Goal: Task Accomplishment & Management: Complete application form

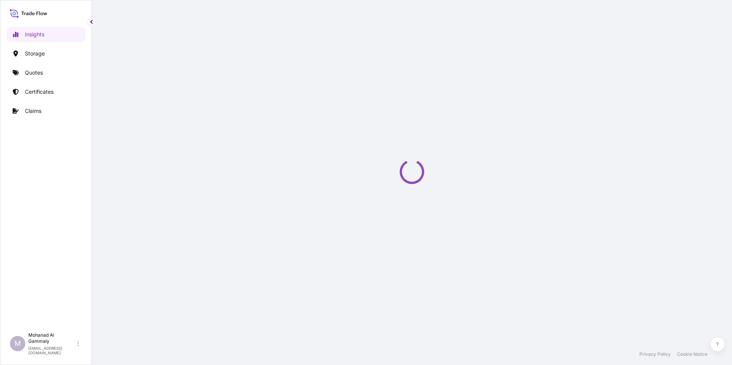
select select "2025"
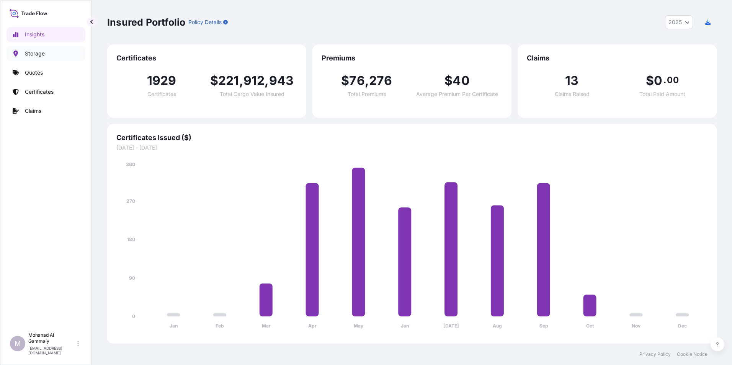
click at [38, 59] on link "Storage" at bounding box center [46, 53] width 79 height 15
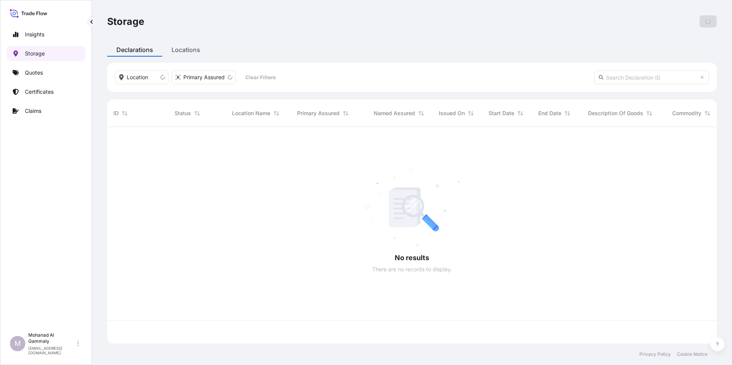
scroll to position [215, 604]
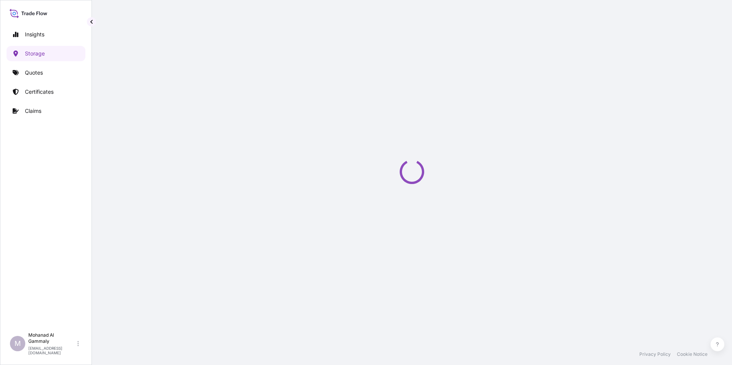
click at [182, 54] on div "Storage Add Declaration Declarations Locations Location Primary Assured Clear F…" at bounding box center [412, 172] width 640 height 344
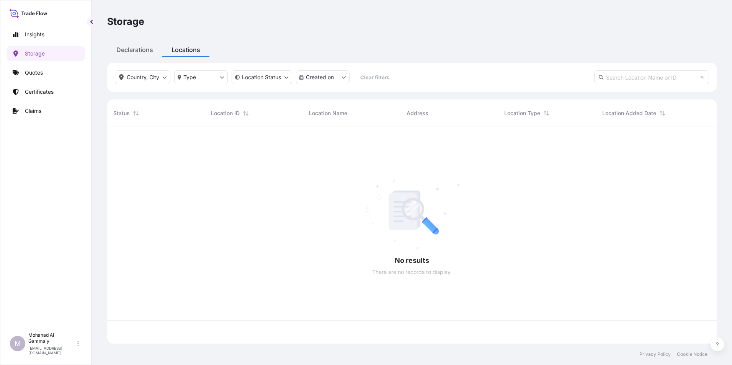
scroll to position [215, 604]
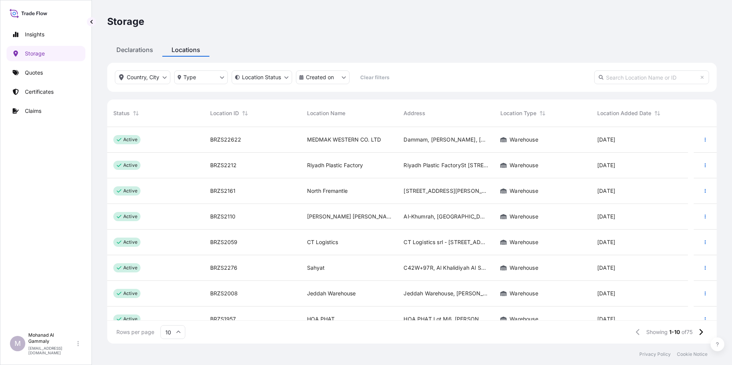
click at [615, 76] on input "text" at bounding box center [651, 77] width 115 height 14
paste input "[PHONE_NUMBER]"
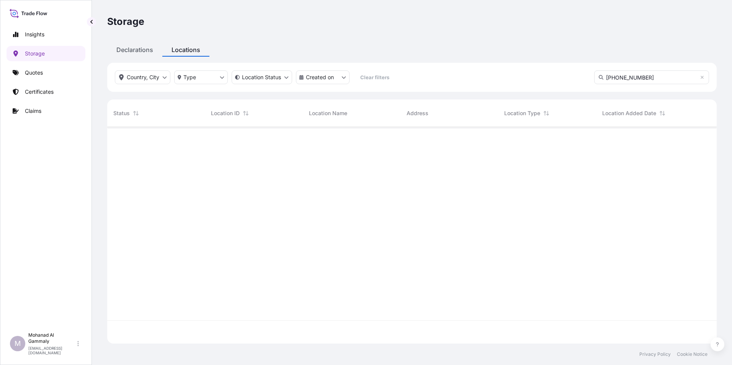
type input "[PHONE_NUMBER]"
click at [30, 56] on p "Storage" at bounding box center [35, 54] width 20 height 8
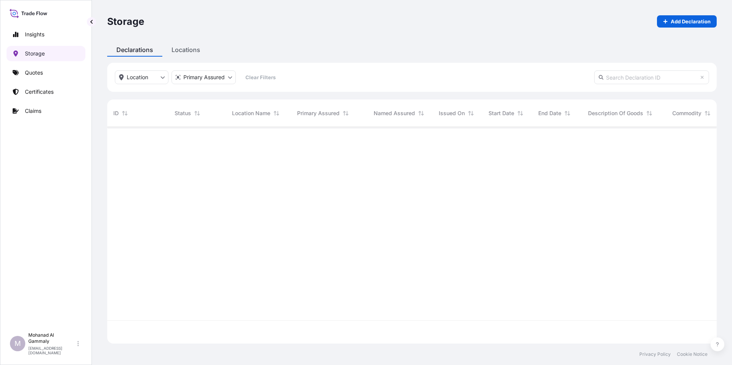
scroll to position [215, 604]
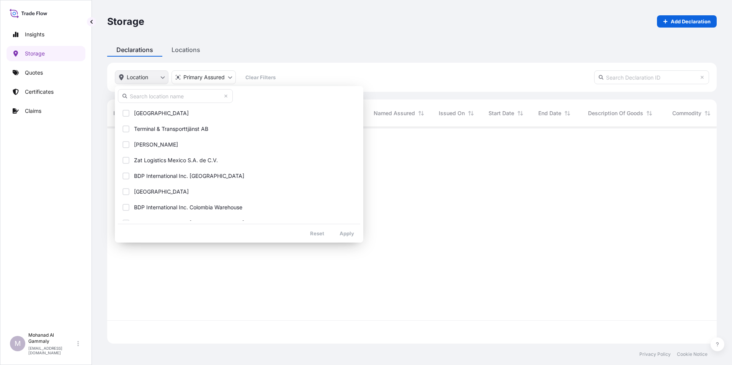
click at [142, 78] on html "Insights Storage Quotes Certificates Claims M Mohanad Al Gammaly [EMAIL_ADDRESS…" at bounding box center [366, 182] width 732 height 365
click at [141, 92] on input "text" at bounding box center [175, 96] width 115 height 14
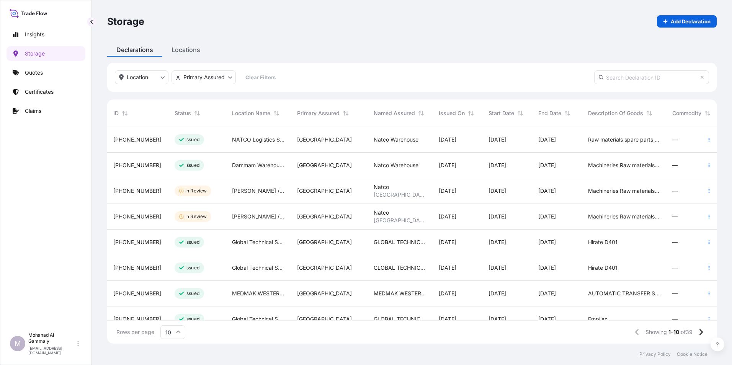
click at [368, 143] on html "Insights Storage Quotes Certificates Claims M Mohanad Al Gammaly [EMAIL_ADDRESS…" at bounding box center [366, 182] width 732 height 365
click at [127, 193] on span "[PHONE_NUMBER]" at bounding box center [137, 191] width 48 height 8
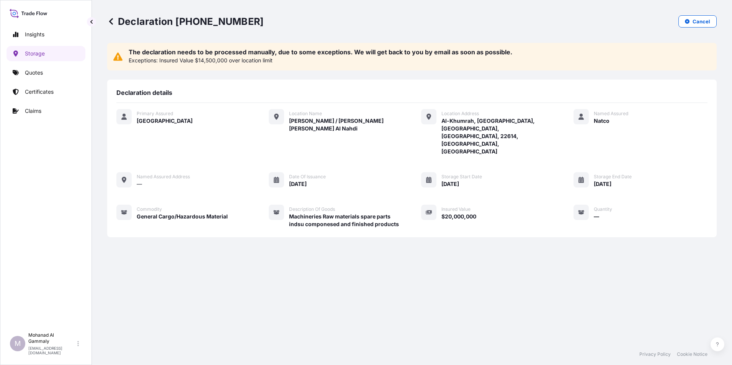
click at [471, 213] on span "$20,000,000" at bounding box center [458, 217] width 35 height 8
click at [697, 21] on p "Cancel" at bounding box center [701, 22] width 18 height 8
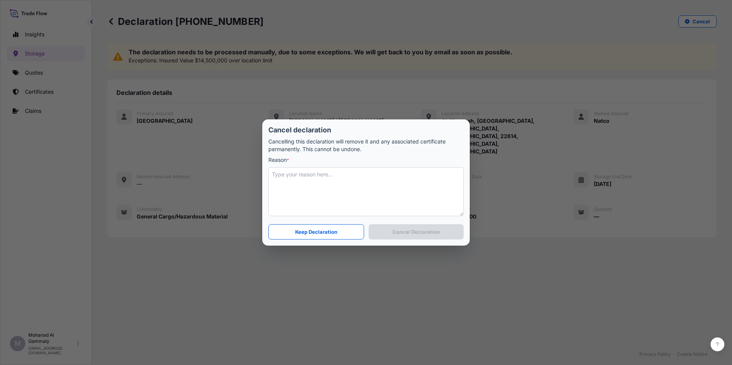
click at [336, 178] on textarea at bounding box center [365, 191] width 195 height 49
type textarea "amount is wrong"
click at [398, 232] on p "Cancel Declaration" at bounding box center [415, 232] width 47 height 8
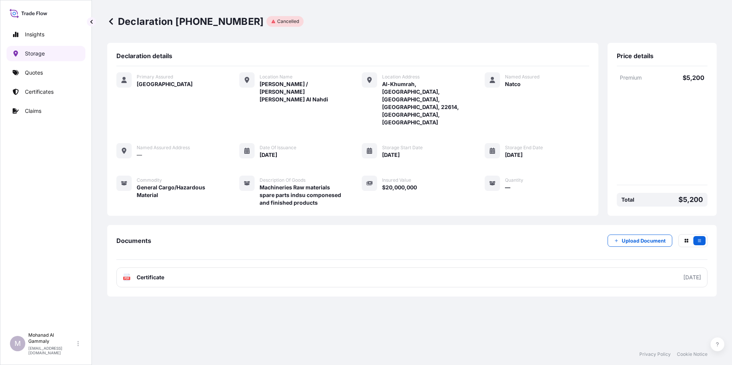
click at [33, 54] on p "Storage" at bounding box center [35, 54] width 20 height 8
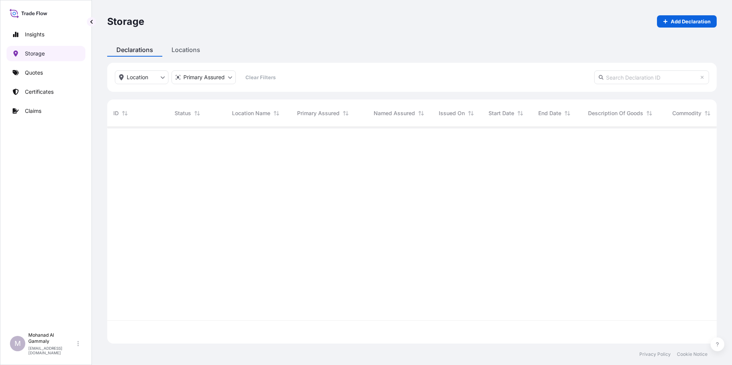
scroll to position [215, 604]
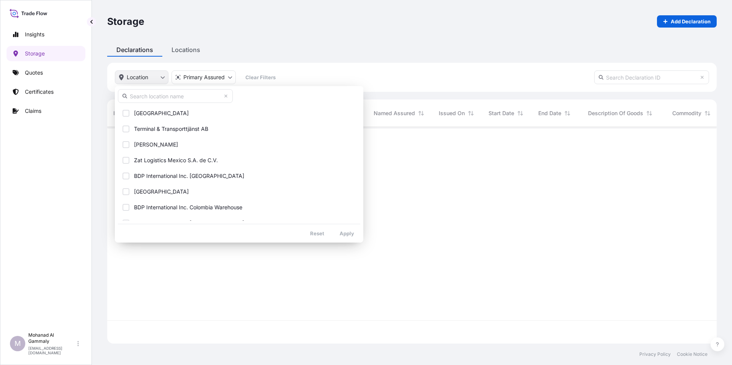
click at [136, 82] on html "Insights Storage Quotes Certificates Claims M Mohanad Al Gammaly [EMAIL_ADDRESS…" at bounding box center [366, 182] width 732 height 365
click at [134, 91] on input "text" at bounding box center [175, 96] width 115 height 14
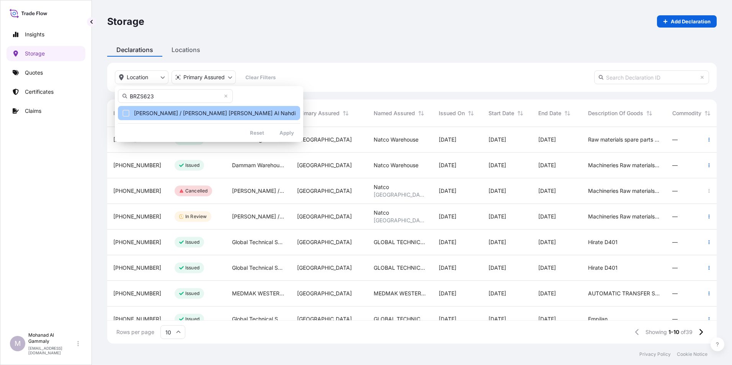
type input "BRZS623"
click at [147, 112] on span "[PERSON_NAME] / [PERSON_NAME] [PERSON_NAME] Al Nahdi" at bounding box center [215, 113] width 162 height 8
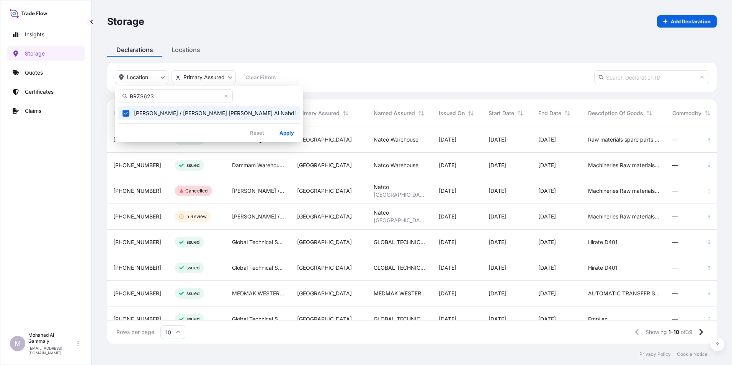
click at [320, 84] on html "Insights Storage Quotes Certificates Claims M Mohanad Al Gammaly [EMAIL_ADDRESS…" at bounding box center [366, 182] width 732 height 365
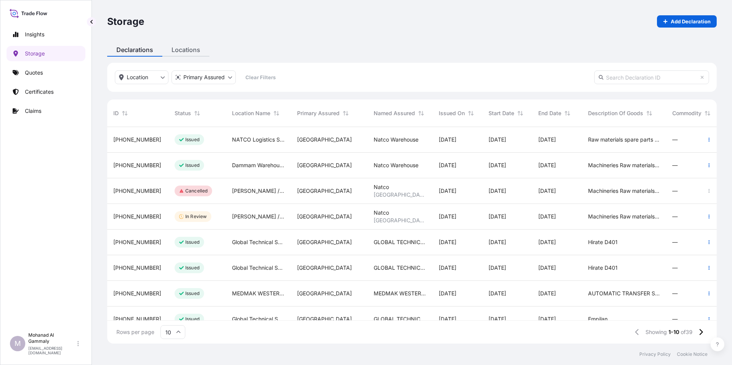
click at [192, 52] on div "Locations" at bounding box center [185, 50] width 47 height 14
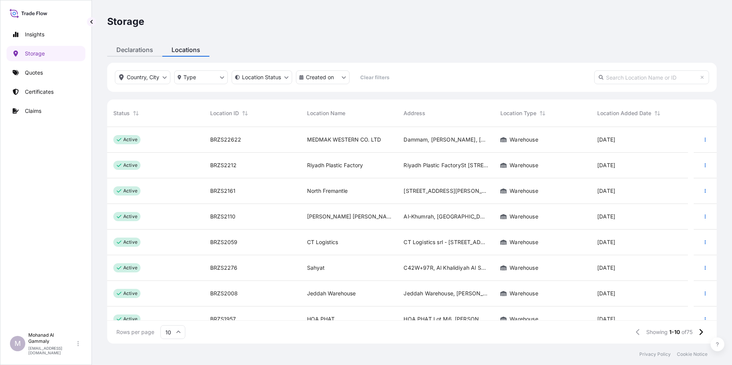
click at [137, 47] on div "Declarations" at bounding box center [134, 50] width 55 height 14
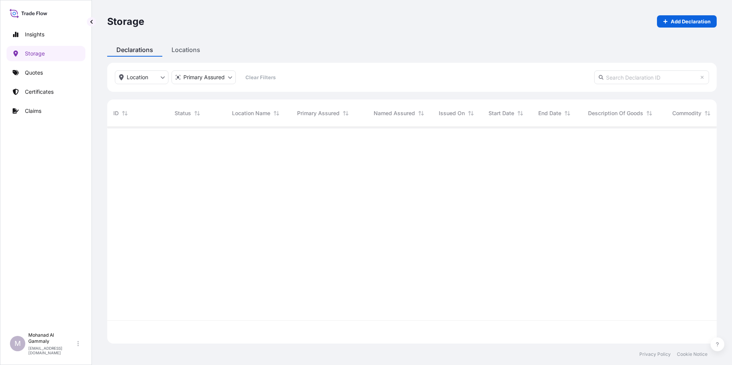
scroll to position [215, 604]
click at [41, 53] on p "Storage" at bounding box center [35, 54] width 20 height 8
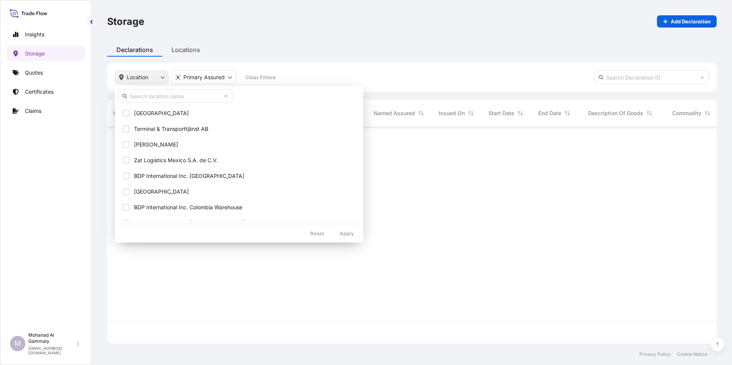
click at [142, 78] on html "Insights Storage Quotes Certificates Claims M Mohanad Al Gammaly [EMAIL_ADDRESS…" at bounding box center [366, 182] width 732 height 365
click at [145, 96] on input "text" at bounding box center [175, 96] width 115 height 14
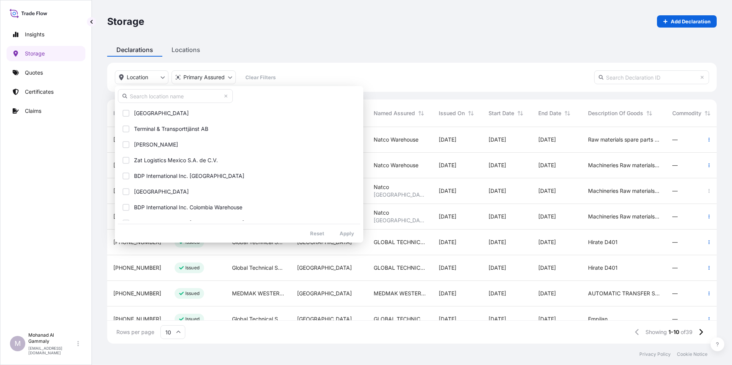
click at [352, 128] on html "Insights Storage Quotes Certificates Claims M Mohanad Al Gammaly [EMAIL_ADDRESS…" at bounding box center [366, 182] width 732 height 365
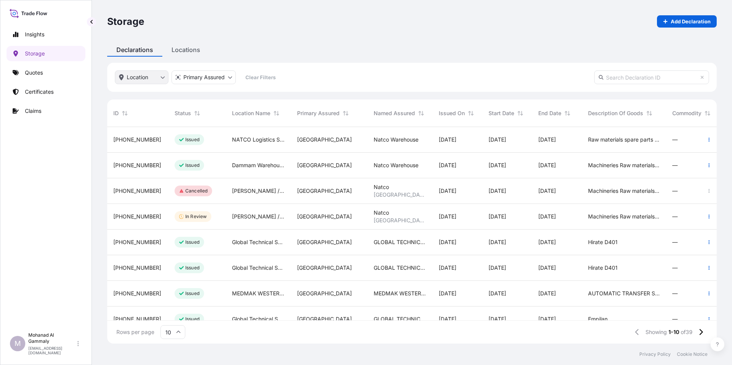
click at [137, 78] on html "Insights Storage Quotes Certificates Claims M Mohanad Al Gammaly [EMAIL_ADDRESS…" at bounding box center [366, 182] width 732 height 365
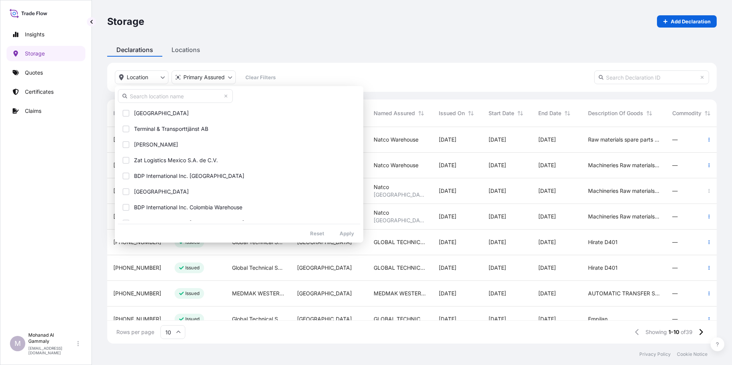
click at [142, 94] on input "text" at bounding box center [175, 96] width 115 height 14
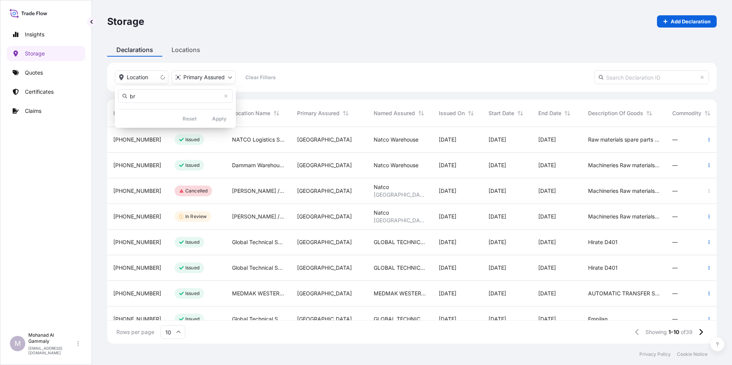
type input "b"
type input "BR ZS623"
click at [679, 19] on html "Insights Storage Quotes Certificates Claims M Mohanad Al Gammaly [EMAIL_ADDRESS…" at bounding box center [366, 182] width 732 height 365
click at [679, 19] on p "Add Declaration" at bounding box center [691, 22] width 40 height 8
select select "31614"
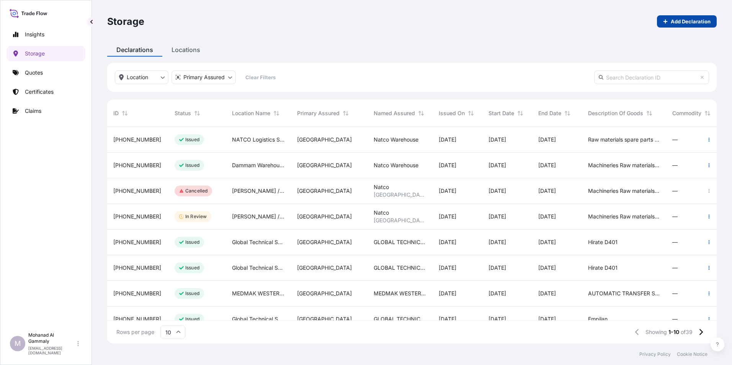
select select "USD"
select select "mt"
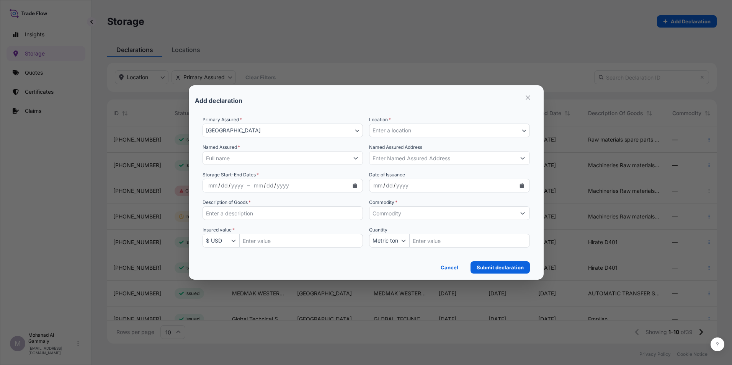
click at [235, 155] on input "Named Assured *" at bounding box center [276, 158] width 146 height 14
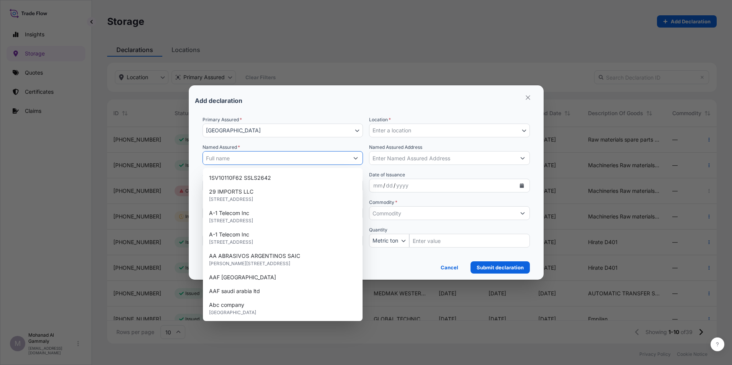
paste input "Natco"
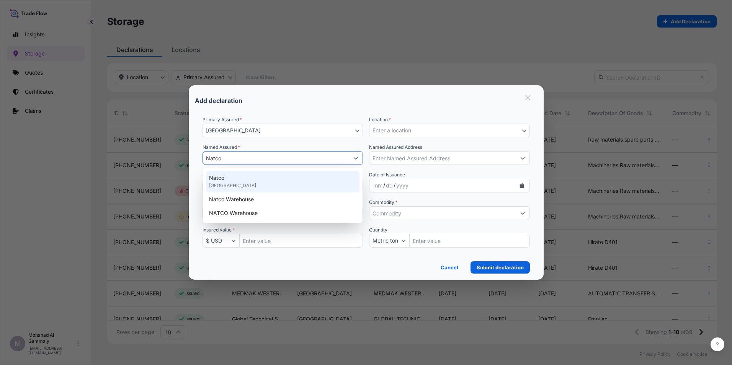
click at [237, 186] on span "[GEOGRAPHIC_DATA]" at bounding box center [232, 186] width 47 height 8
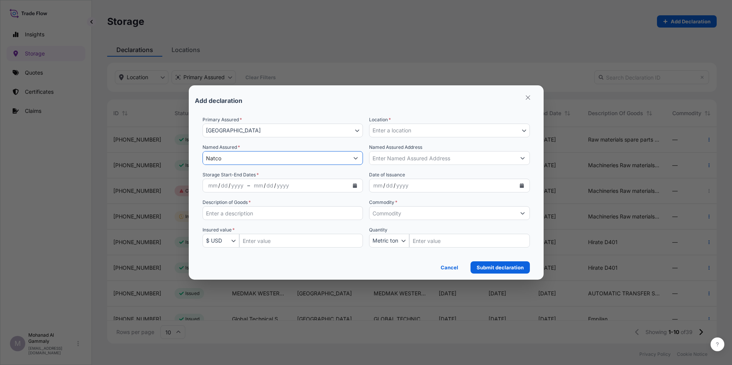
type input "Natco"
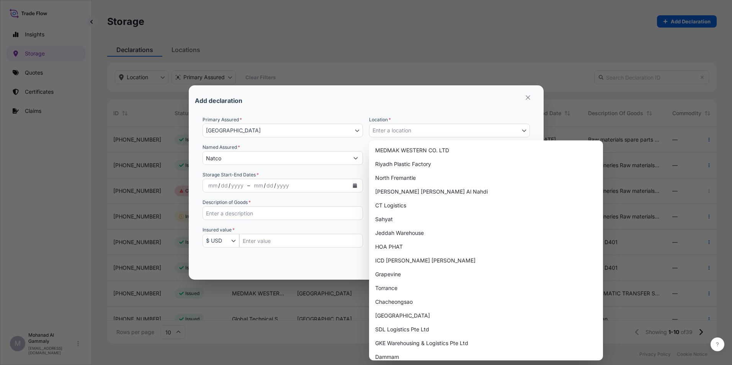
click at [393, 129] on span "Enter a location" at bounding box center [391, 131] width 39 height 8
click at [401, 129] on span "Enter a location" at bounding box center [391, 131] width 39 height 8
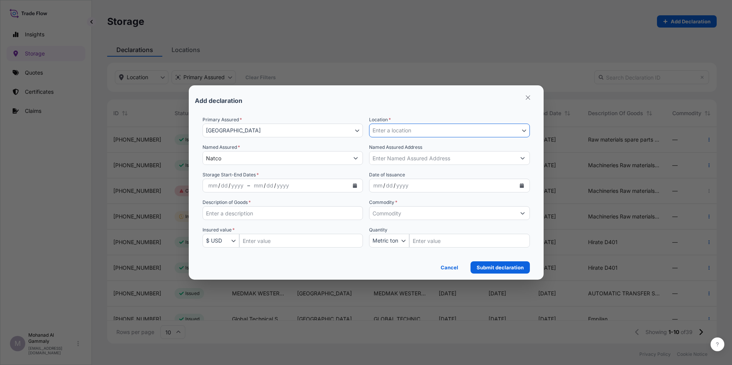
click at [398, 128] on span "Enter a location" at bounding box center [391, 131] width 39 height 8
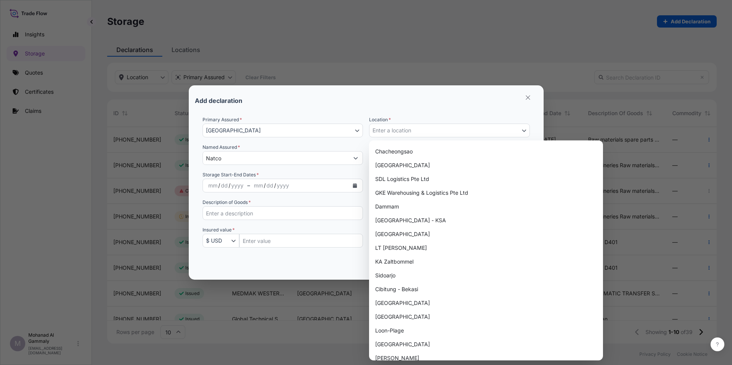
scroll to position [153, 0]
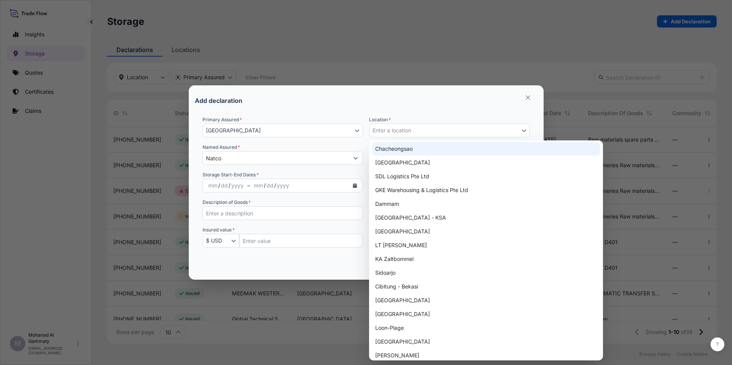
click at [396, 129] on span "Enter a location" at bounding box center [391, 131] width 39 height 8
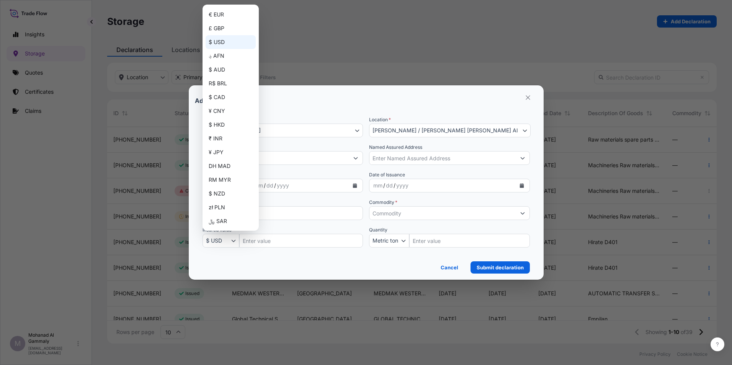
click at [234, 243] on icon "button" at bounding box center [233, 240] width 5 height 5
click at [219, 184] on div "﷼ SAR" at bounding box center [231, 183] width 50 height 14
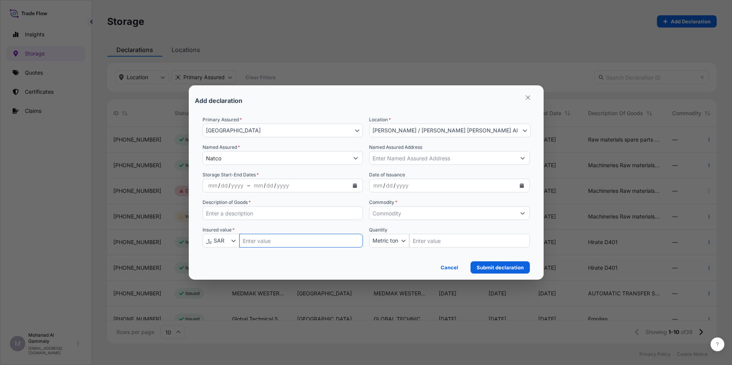
click at [262, 238] on input "Insured Value Amount" at bounding box center [301, 241] width 124 height 14
click at [254, 238] on input "Insured Value Amount" at bounding box center [301, 241] width 124 height 14
paste input "20000000.00"
type input "20000000.00"
click at [478, 175] on div "Date of Issuance mm / dd / yyyy" at bounding box center [449, 181] width 161 height 21
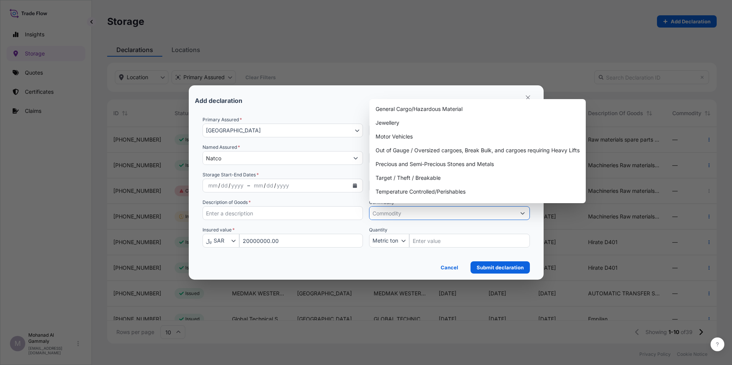
click at [388, 215] on input "Commodity *" at bounding box center [442, 213] width 146 height 14
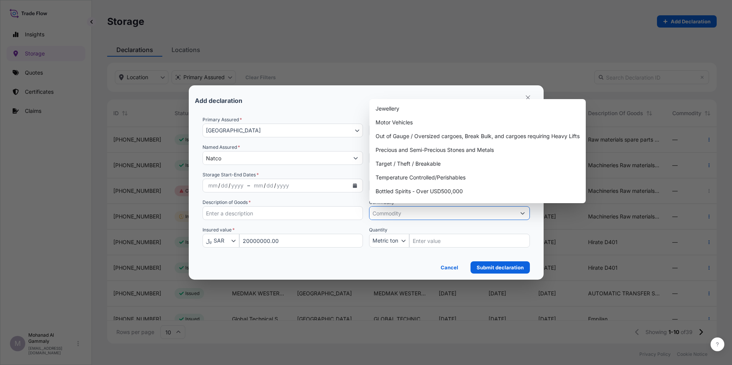
scroll to position [5, 0]
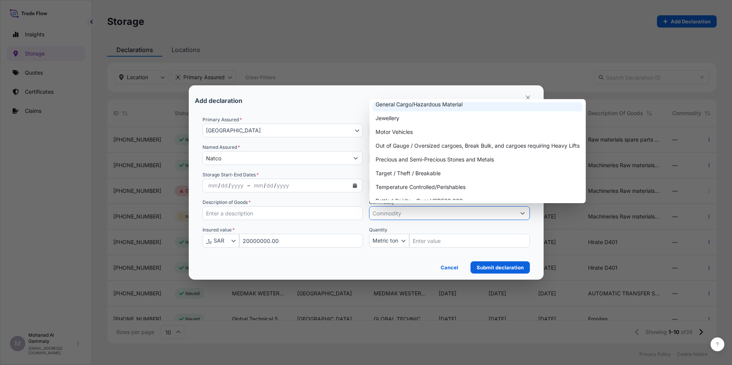
click at [405, 106] on div "General Cargo/Hazardous Material" at bounding box center [477, 105] width 210 height 14
type input "General Cargo/Hazardous Material"
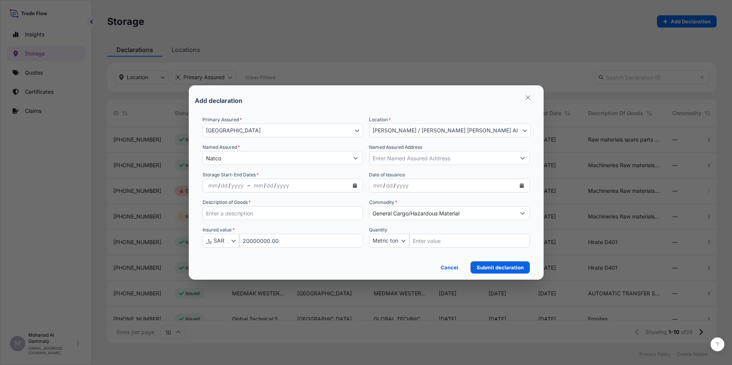
click at [217, 214] on input "Description of Goods *" at bounding box center [283, 213] width 161 height 14
paste input "Machineries Raw materials spare parts indsu componesed and finished products"
type input "Machineries Raw materials spare parts indsu componesed and finished products"
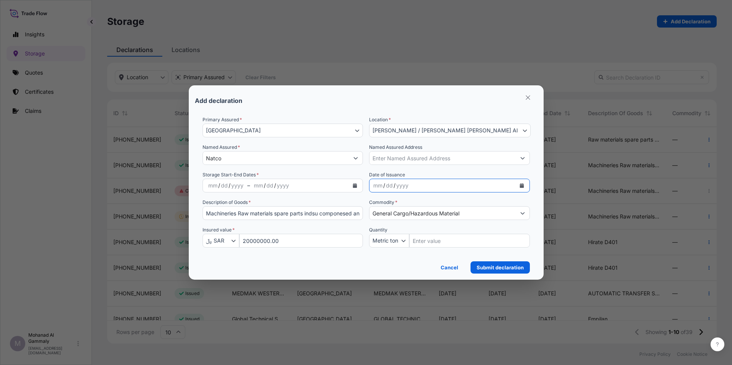
click at [522, 184] on icon "Calendar" at bounding box center [521, 185] width 4 height 5
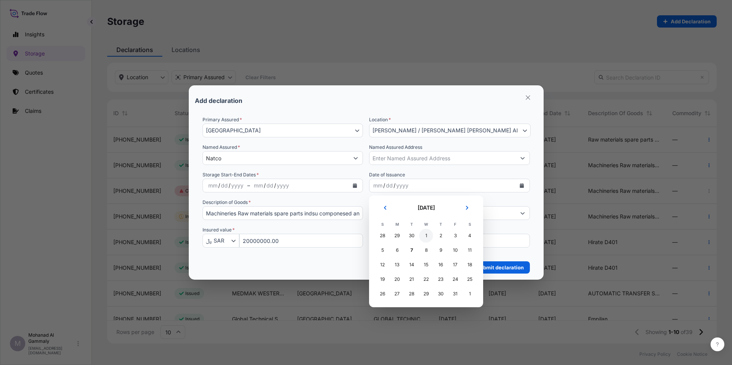
click at [426, 234] on div "1" at bounding box center [426, 236] width 14 height 14
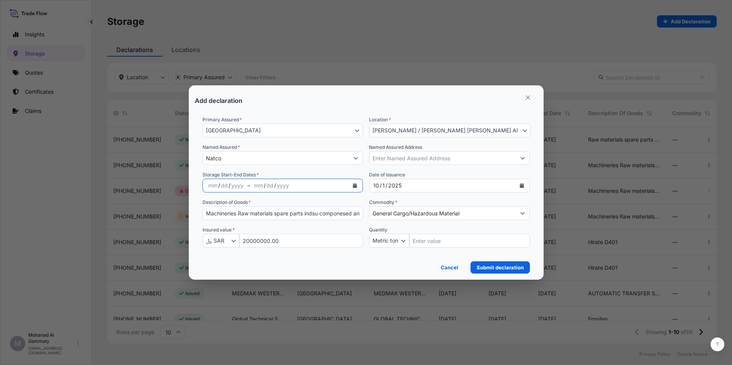
click at [354, 187] on icon "Calendar" at bounding box center [355, 185] width 4 height 5
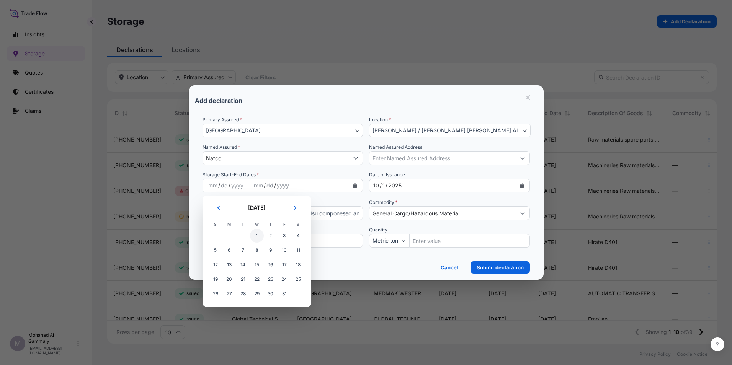
click at [258, 235] on span "1" at bounding box center [257, 236] width 14 height 14
click at [300, 182] on div "mm / dd / yyyy" at bounding box center [299, 186] width 99 height 14
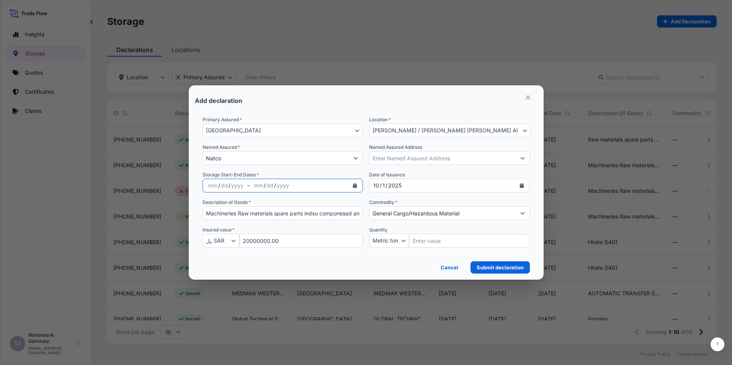
click at [231, 186] on div "yyyy" at bounding box center [237, 185] width 14 height 9
click at [210, 186] on div "mm" at bounding box center [212, 185] width 11 height 9
click at [353, 185] on icon "Calendar" at bounding box center [355, 185] width 5 height 5
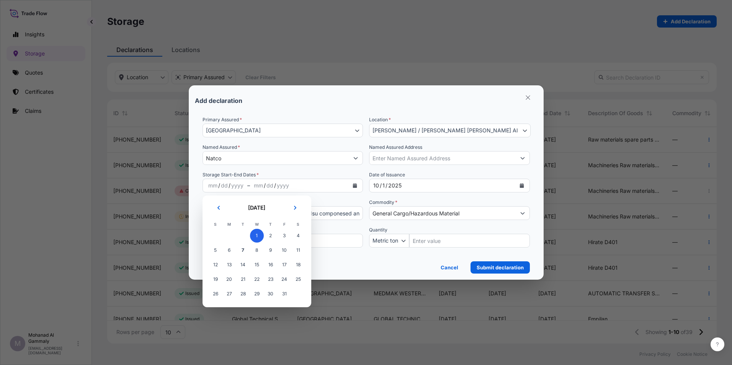
click at [255, 235] on span "1" at bounding box center [257, 236] width 14 height 14
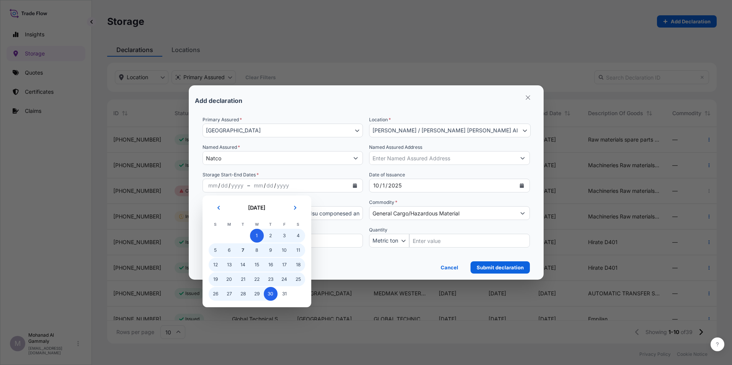
click at [273, 292] on span "30" at bounding box center [271, 294] width 14 height 14
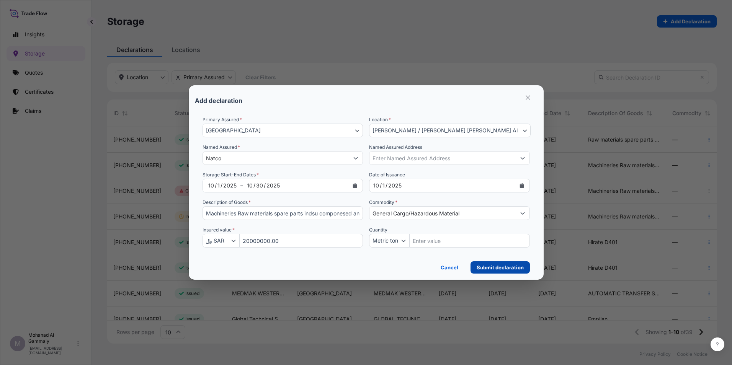
click at [506, 265] on p "Submit declaration" at bounding box center [500, 268] width 47 height 8
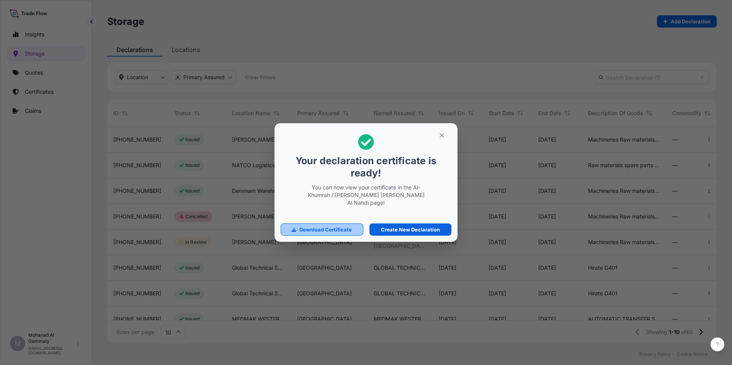
click at [342, 233] on p "Download Certificate" at bounding box center [325, 230] width 52 height 8
